Goal: Task Accomplishment & Management: Manage account settings

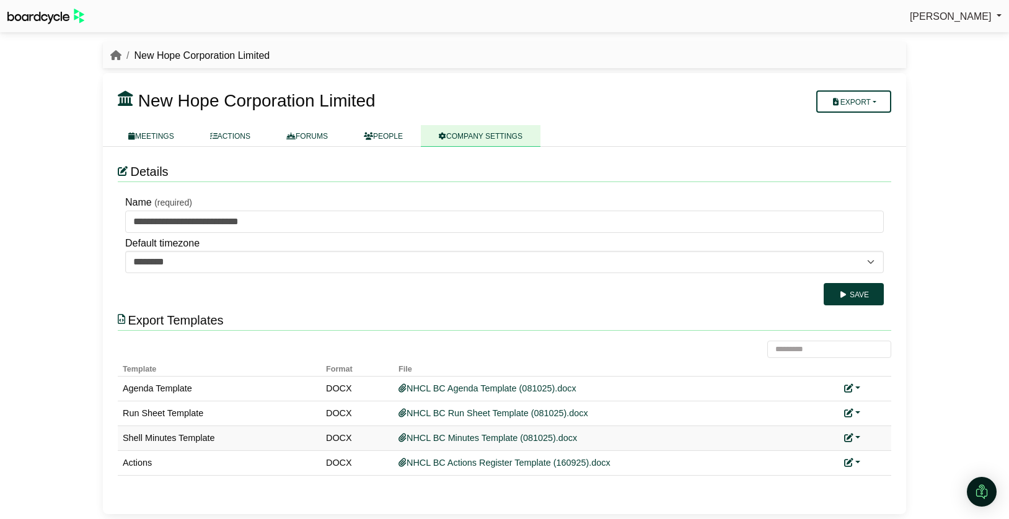
click at [857, 435] on link at bounding box center [852, 438] width 16 height 10
click at [870, 454] on link "Replace custom template" at bounding box center [907, 456] width 126 height 24
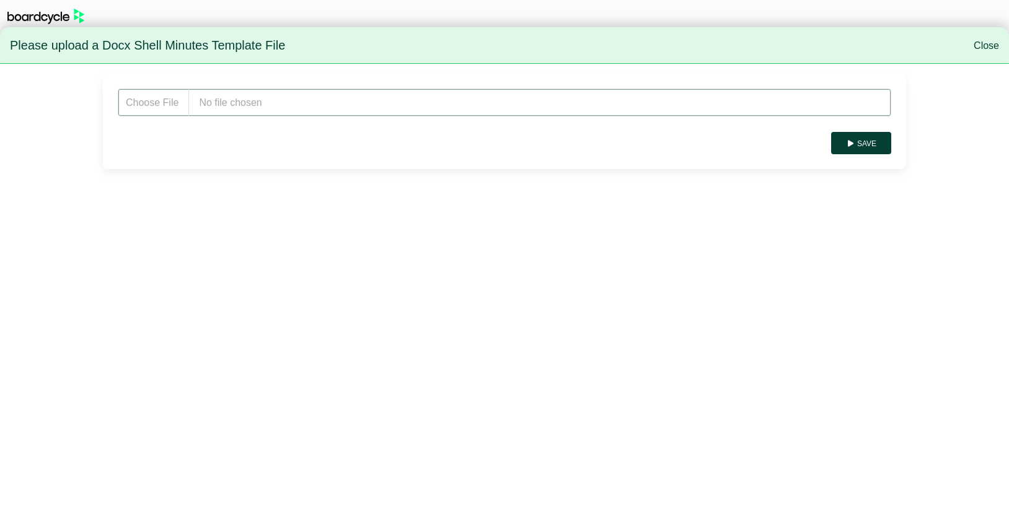
click at [371, 103] on input "file" at bounding box center [505, 103] width 774 height 28
type input "**********"
click at [871, 146] on button "Save" at bounding box center [861, 143] width 60 height 22
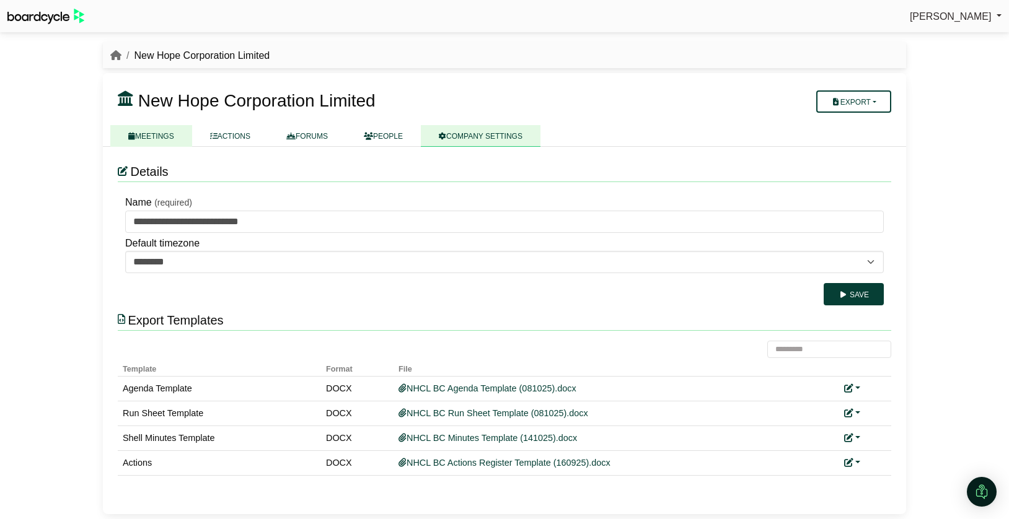
click at [161, 141] on link "MEETINGS" at bounding box center [151, 136] width 82 height 22
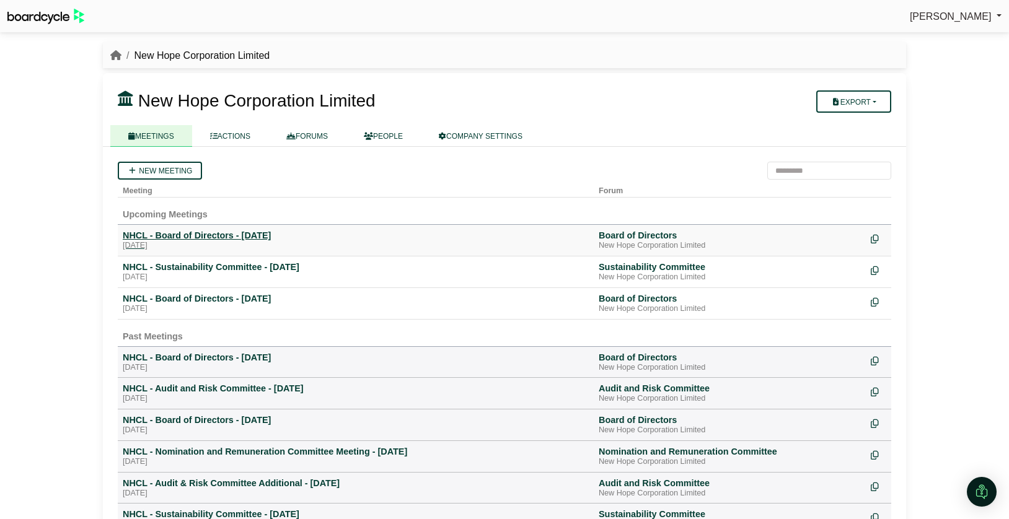
click at [246, 237] on div "NHCL - Board of Directors - [DATE]" at bounding box center [356, 235] width 466 height 11
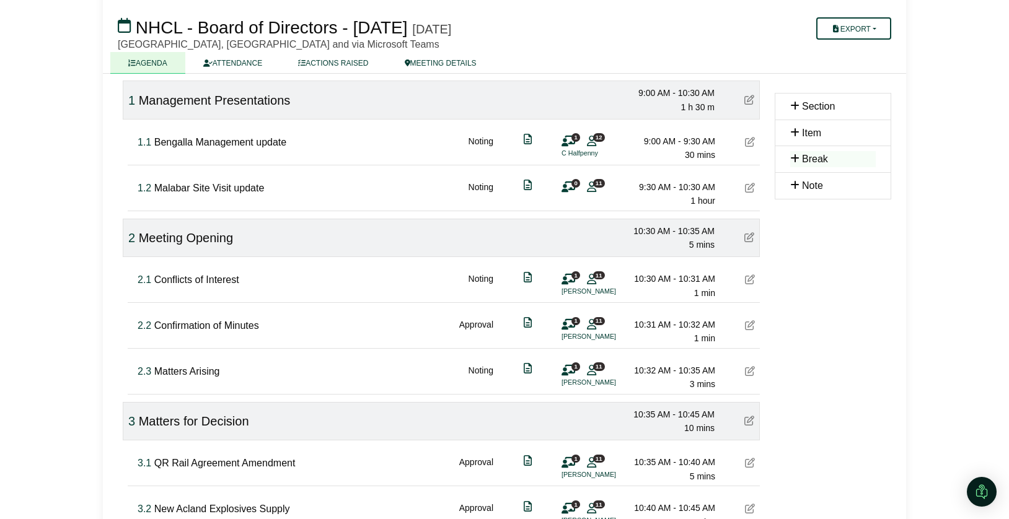
scroll to position [125, 0]
click at [878, 29] on button "Export" at bounding box center [853, 28] width 75 height 22
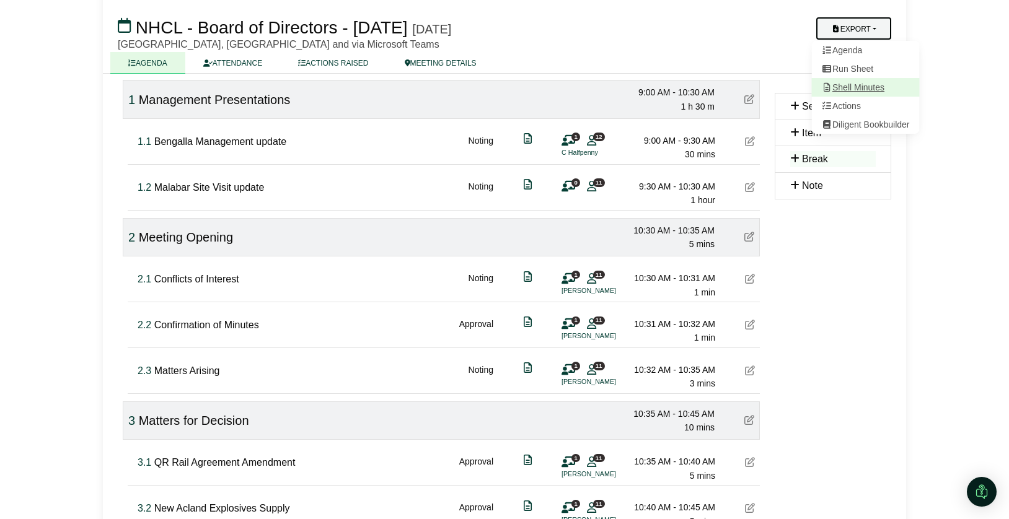
click at [862, 78] on link "Shell Minutes" at bounding box center [866, 87] width 108 height 19
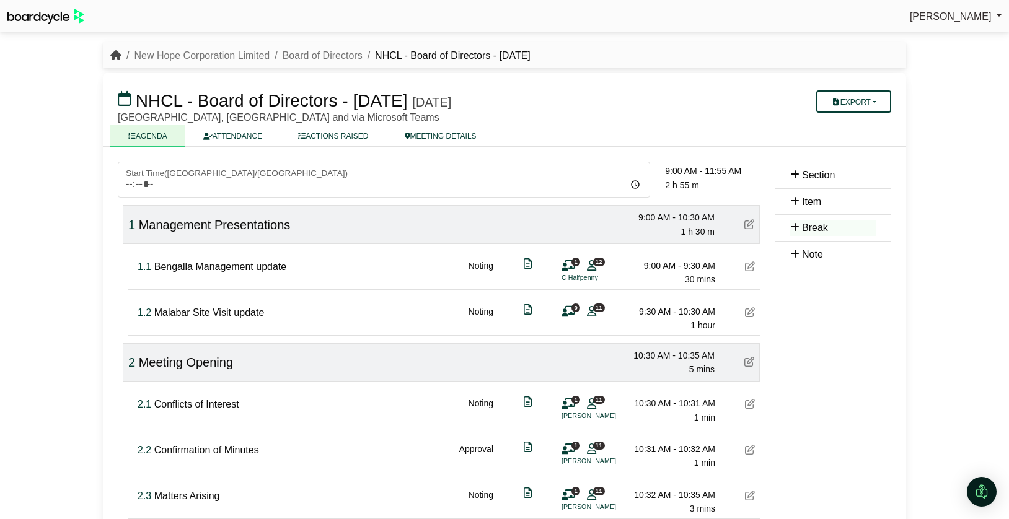
click at [111, 56] on icon "breadcrumb" at bounding box center [115, 55] width 11 height 10
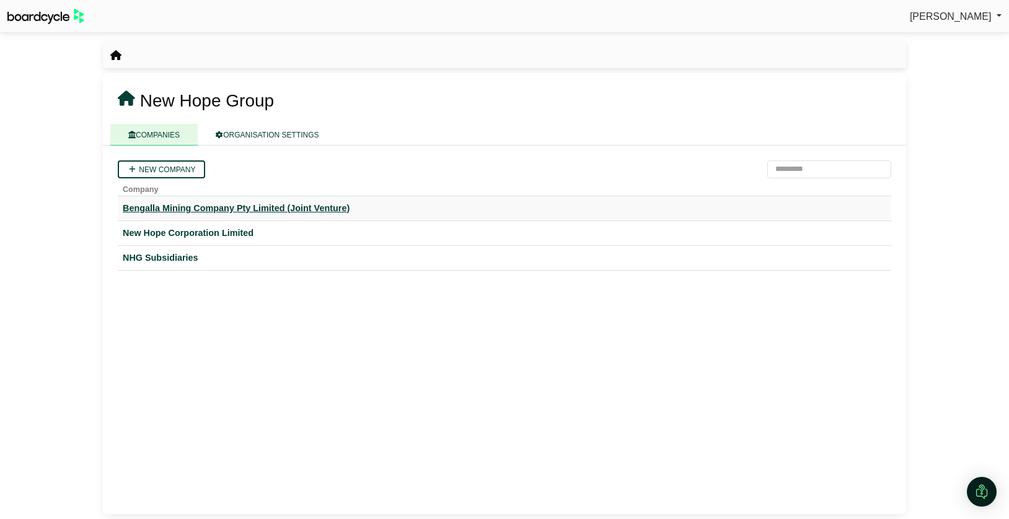
click at [265, 205] on div "Bengalla Mining Company Pty Limited (Joint Venture)" at bounding box center [505, 208] width 764 height 14
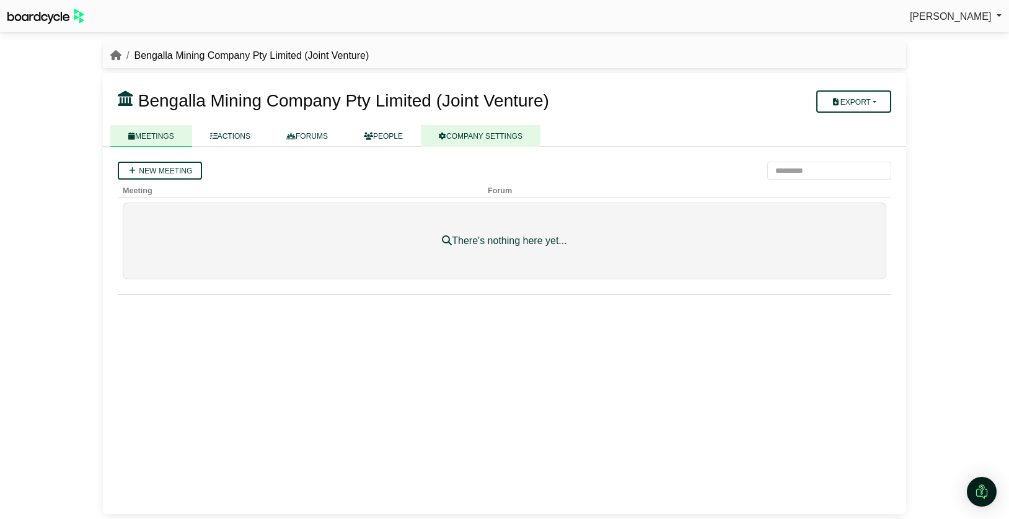
click at [511, 141] on link "COMPANY SETTINGS" at bounding box center [481, 136] width 120 height 22
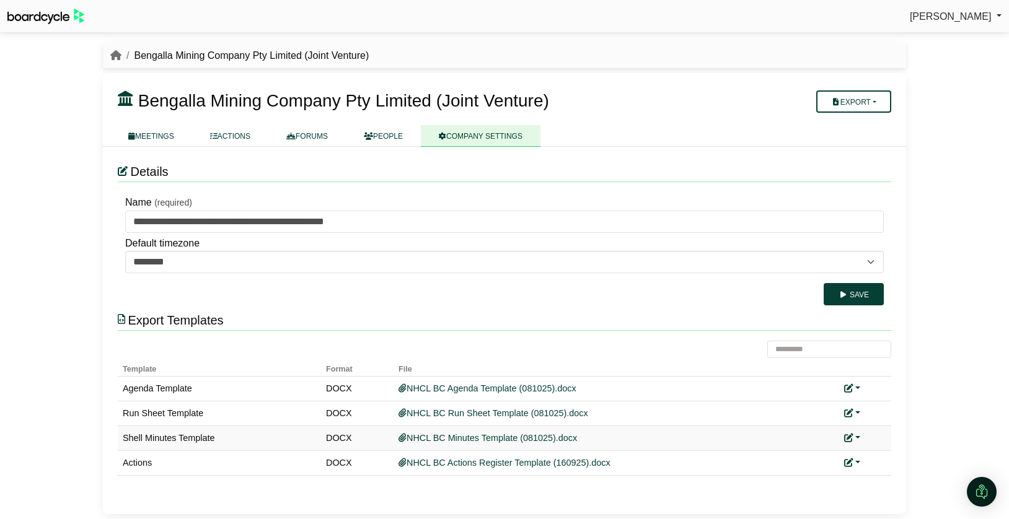
click at [857, 436] on link at bounding box center [852, 438] width 16 height 10
click at [870, 453] on link "Replace custom template" at bounding box center [907, 456] width 126 height 24
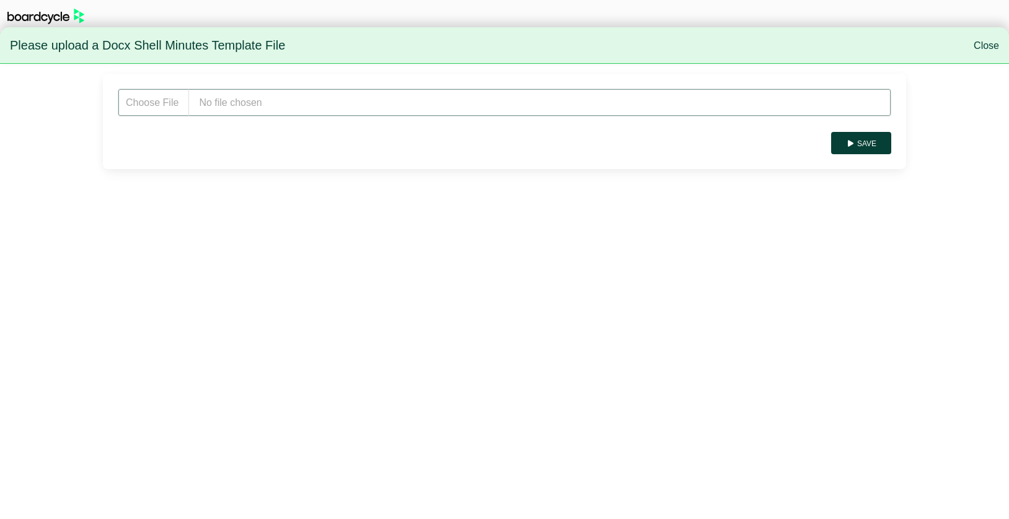
click at [291, 104] on input "file" at bounding box center [505, 103] width 774 height 28
type input "**********"
click at [862, 145] on button "Save" at bounding box center [861, 143] width 60 height 22
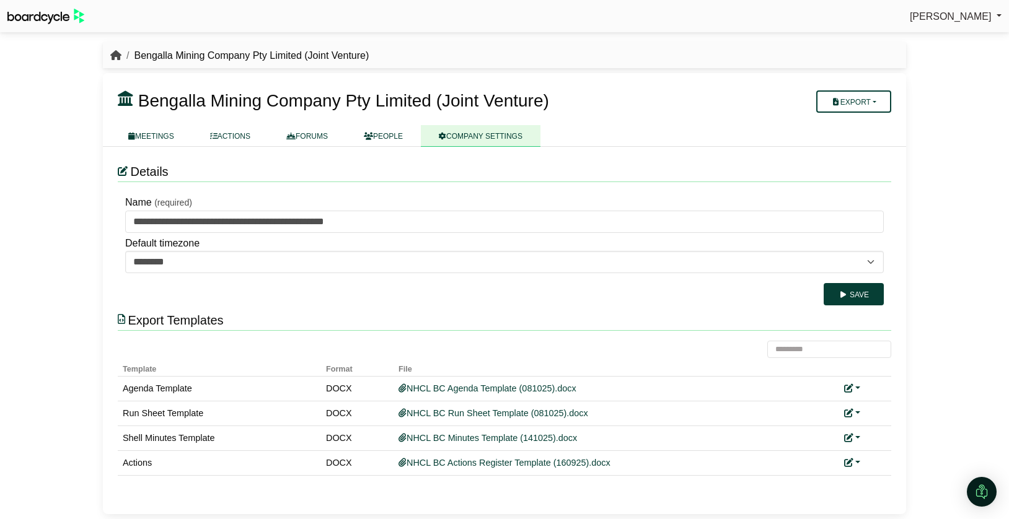
click at [113, 56] on icon "breadcrumb" at bounding box center [115, 55] width 11 height 10
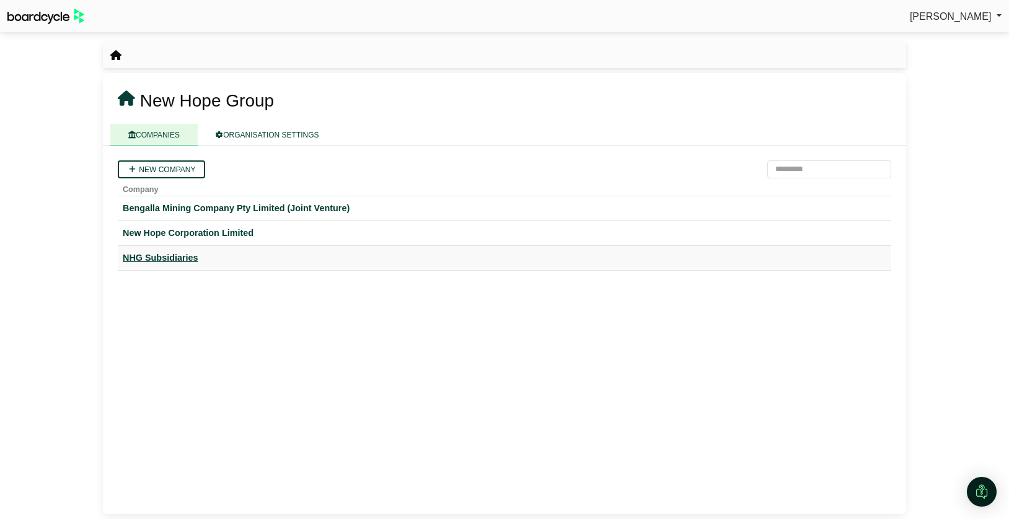
click at [173, 260] on div "NHG Subsidiaries" at bounding box center [505, 258] width 764 height 14
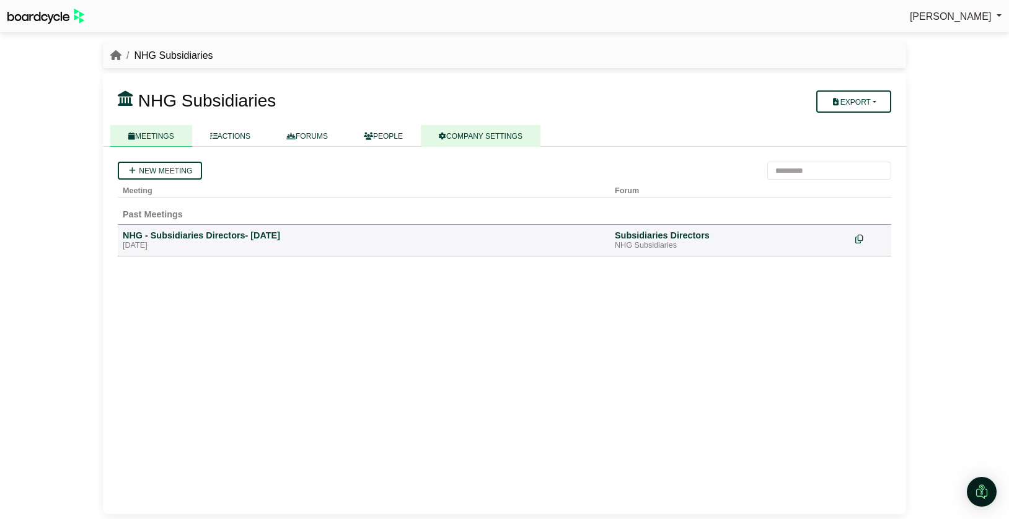
click at [475, 135] on link "COMPANY SETTINGS" at bounding box center [481, 136] width 120 height 22
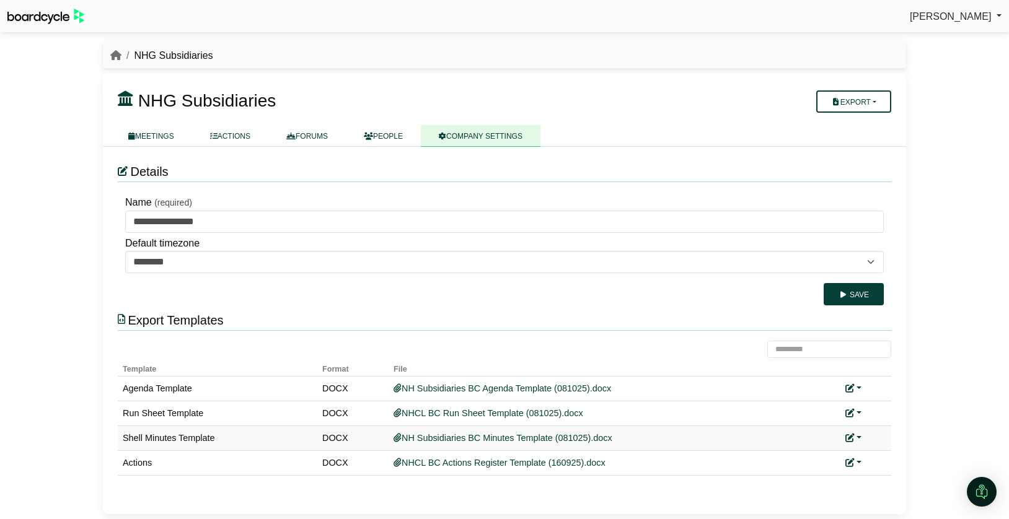
click at [857, 434] on link at bounding box center [853, 438] width 16 height 10
click at [867, 453] on link "Replace custom template" at bounding box center [908, 456] width 126 height 24
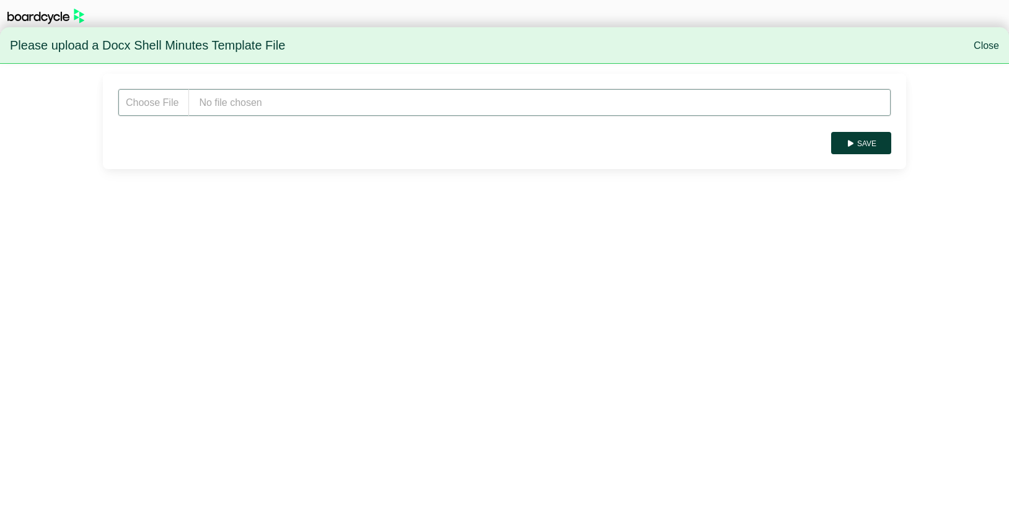
click at [302, 101] on input "file" at bounding box center [505, 103] width 774 height 28
type input "**********"
click at [867, 144] on button "Save" at bounding box center [861, 143] width 60 height 22
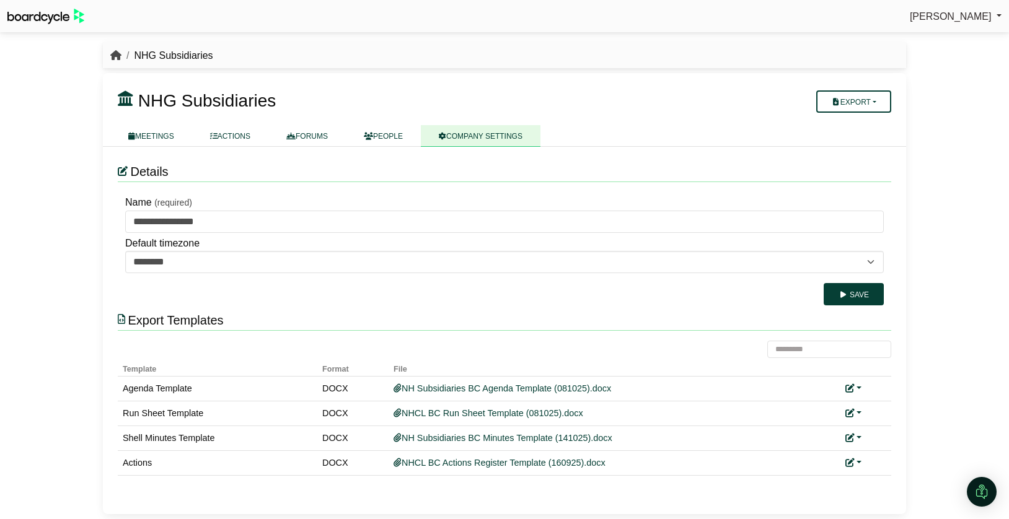
click at [117, 58] on icon "breadcrumb" at bounding box center [115, 55] width 11 height 10
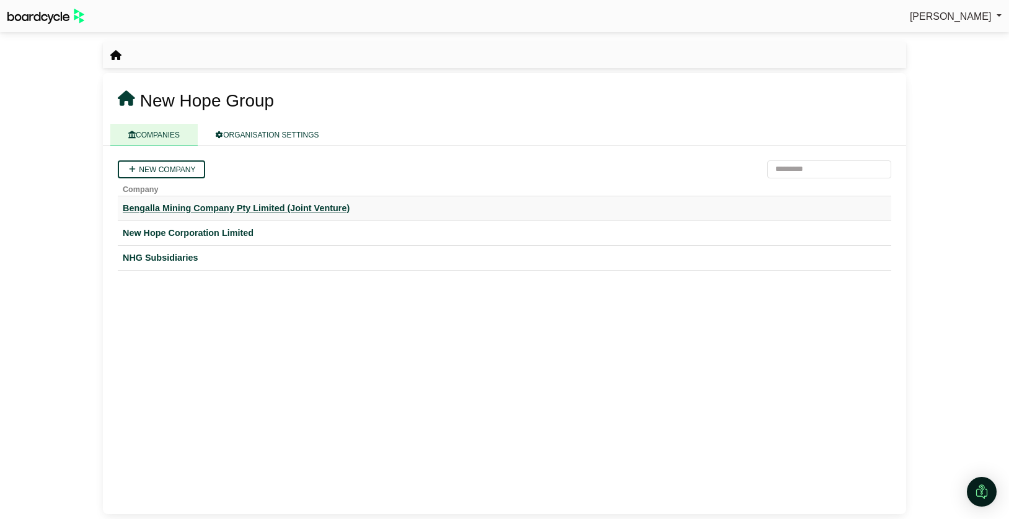
click at [185, 210] on div "Bengalla Mining Company Pty Limited (Joint Venture)" at bounding box center [505, 208] width 764 height 14
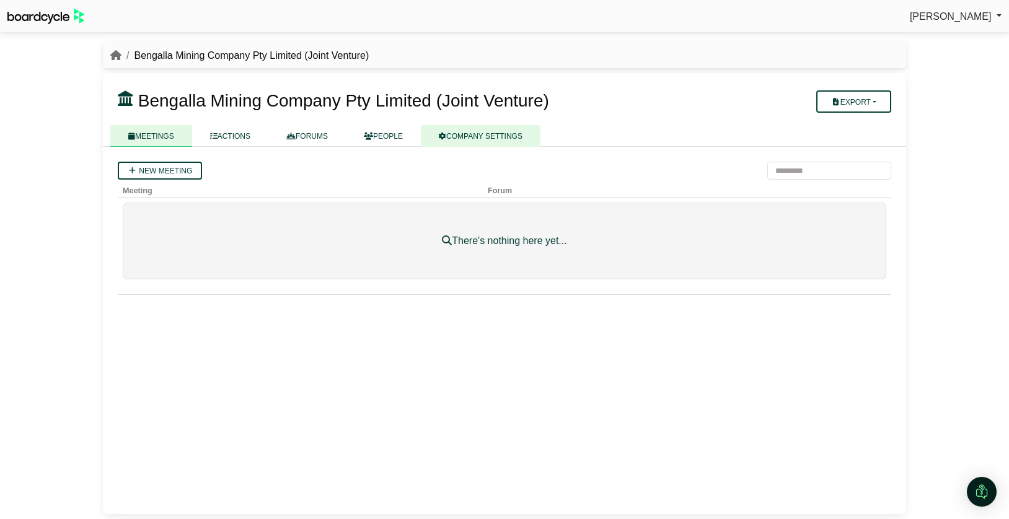
click at [482, 138] on link "COMPANY SETTINGS" at bounding box center [481, 136] width 120 height 22
